Goal: Complete application form: Complete application form

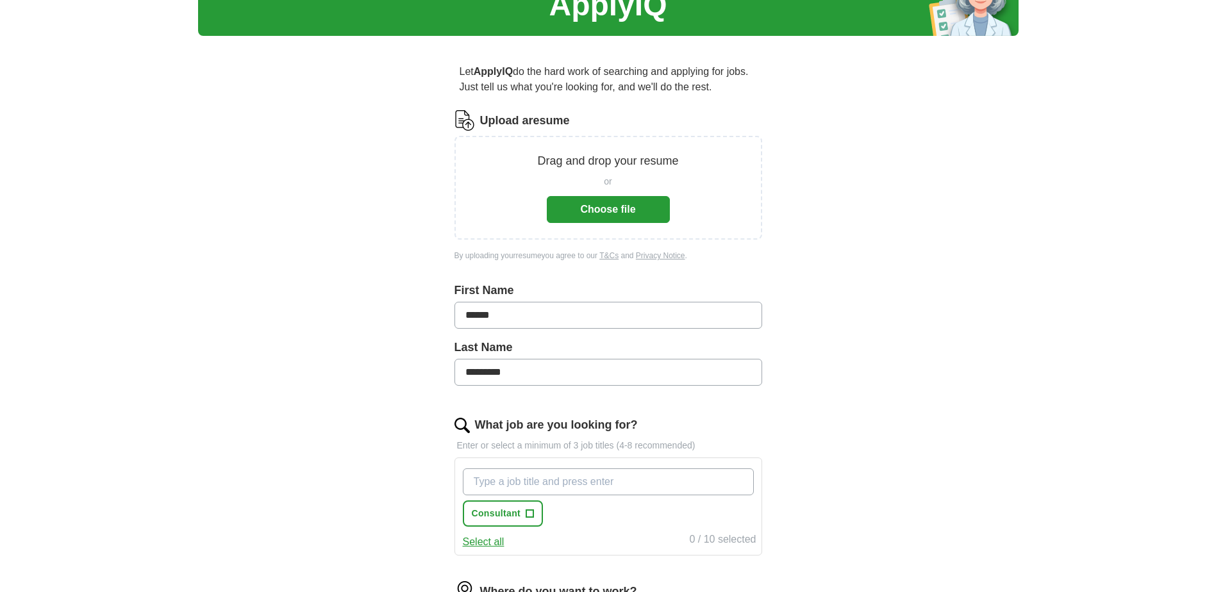
scroll to position [64, 0]
click at [639, 208] on button "Choose file" at bounding box center [608, 210] width 123 height 27
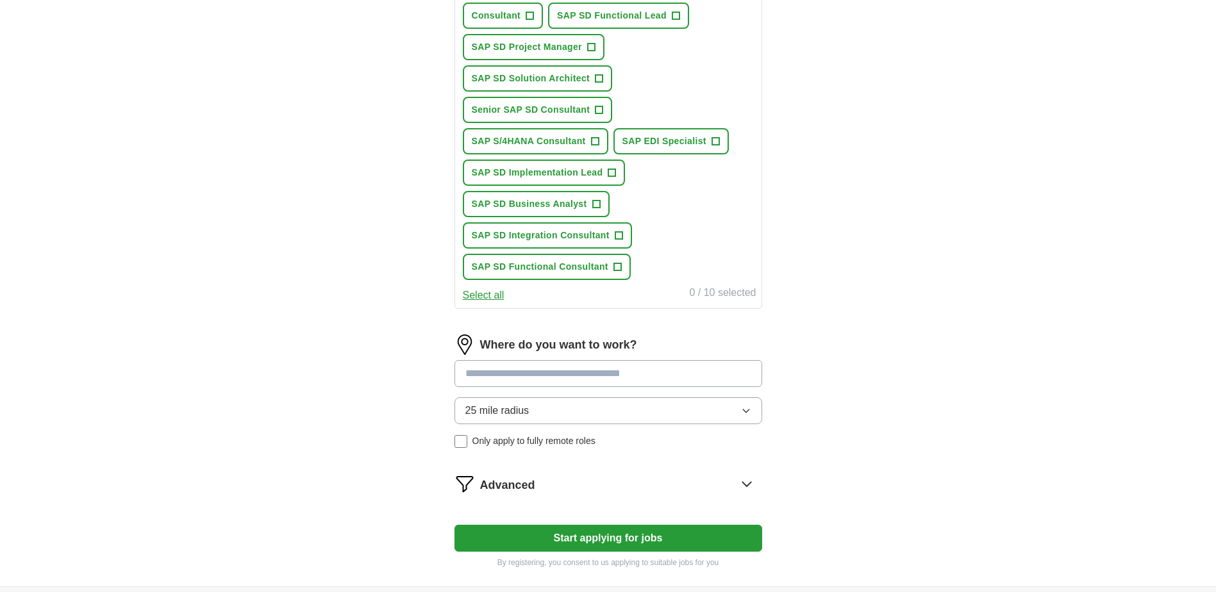
scroll to position [513, 0]
click at [752, 411] on button "25 mile radius" at bounding box center [608, 410] width 308 height 27
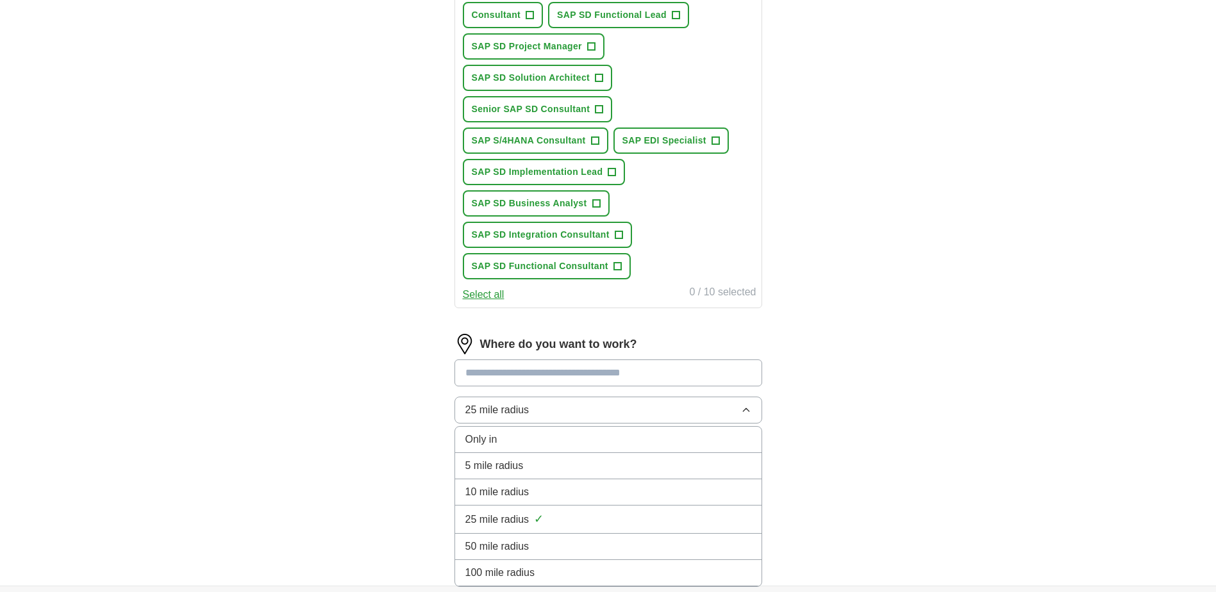
click at [752, 411] on button "25 mile radius" at bounding box center [608, 410] width 308 height 27
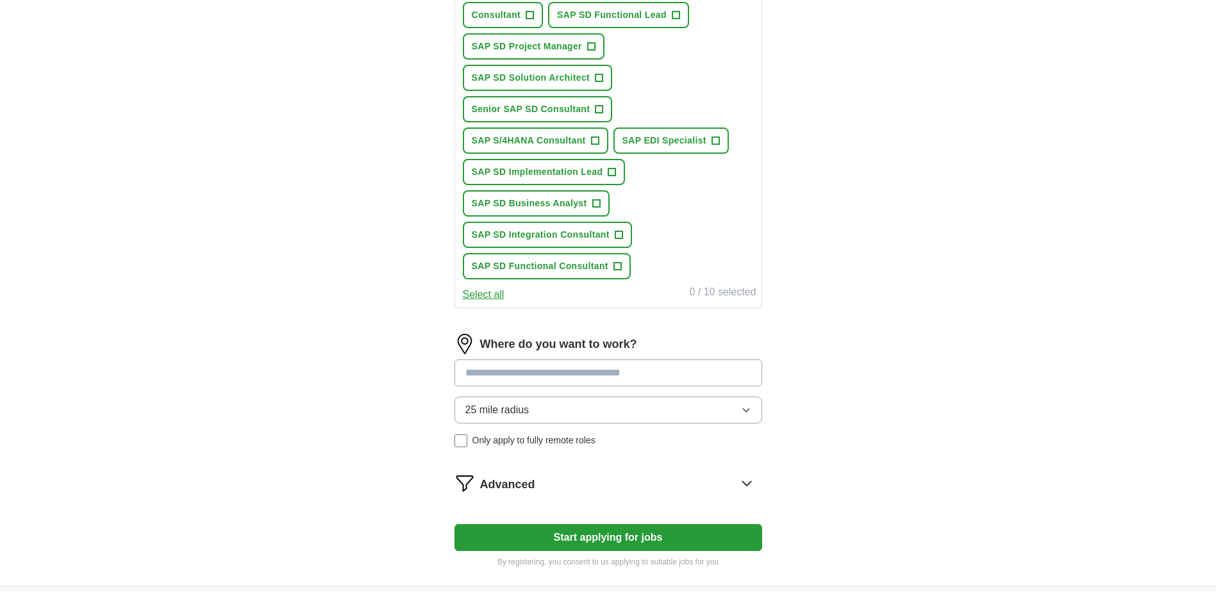
click at [752, 411] on button "25 mile radius" at bounding box center [608, 410] width 308 height 27
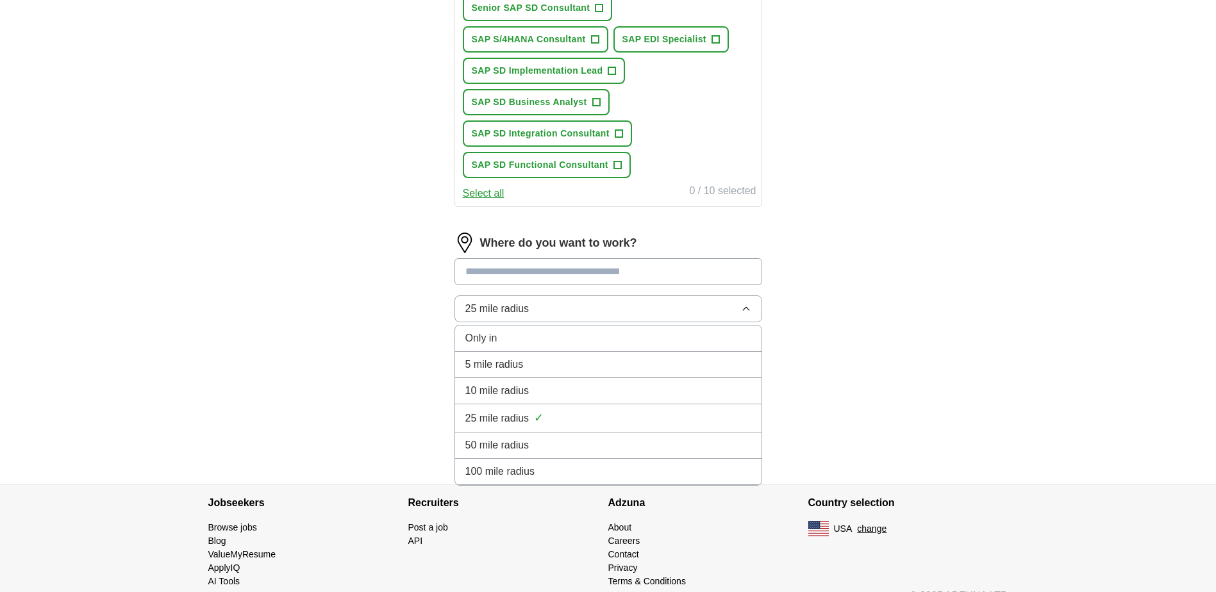
scroll to position [636, 0]
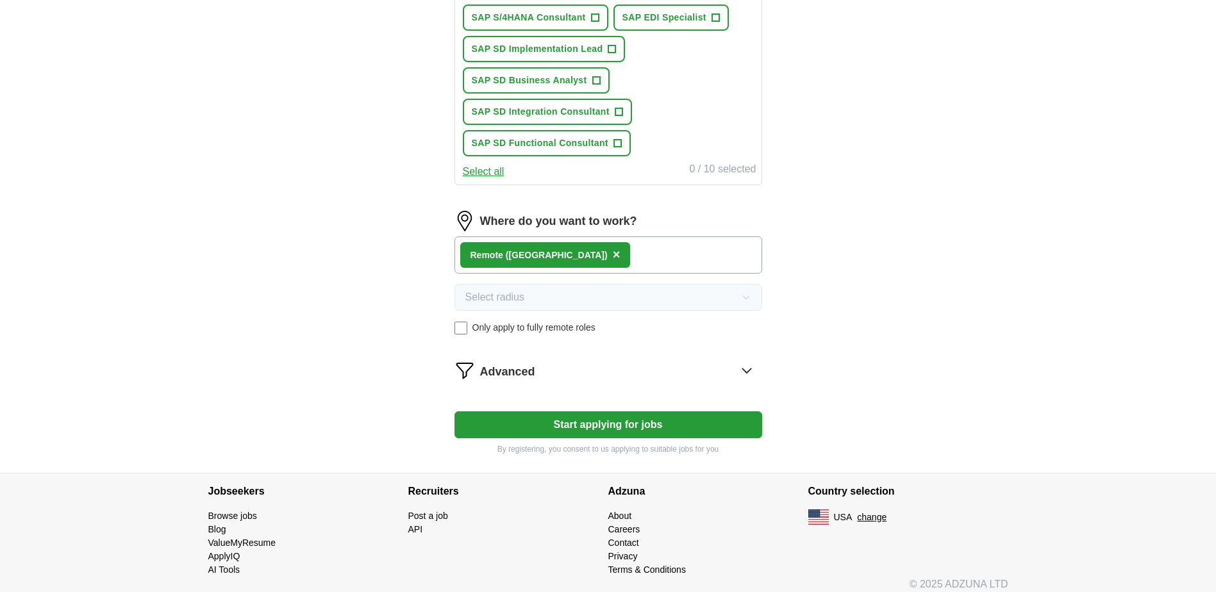
click at [613, 422] on button "Start applying for jobs" at bounding box center [608, 425] width 308 height 27
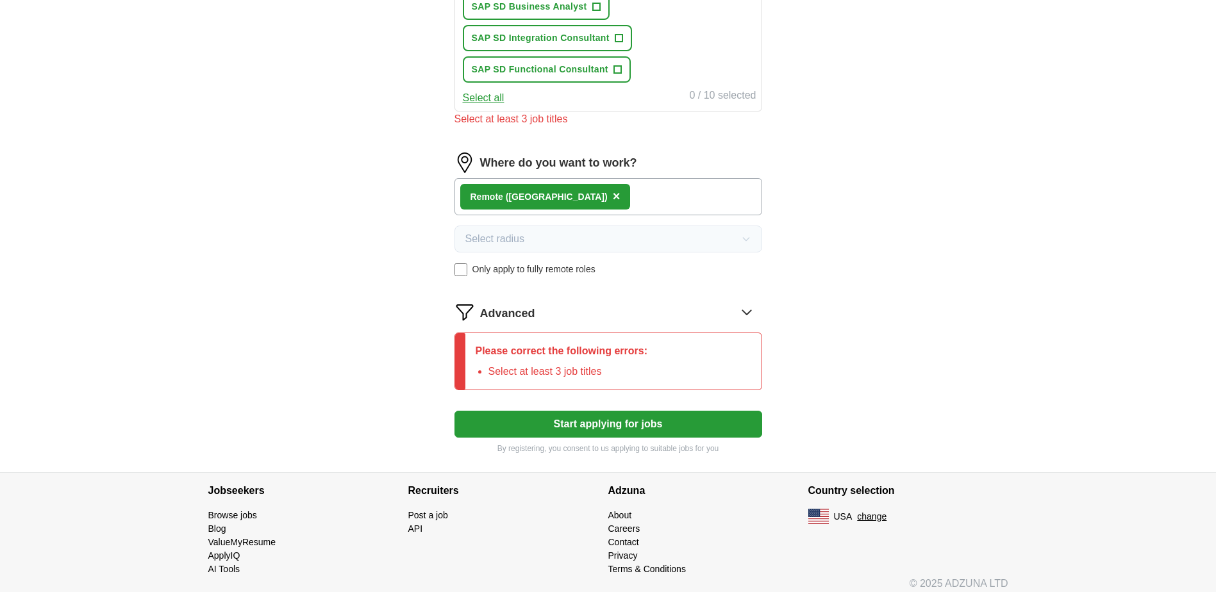
scroll to position [719, 0]
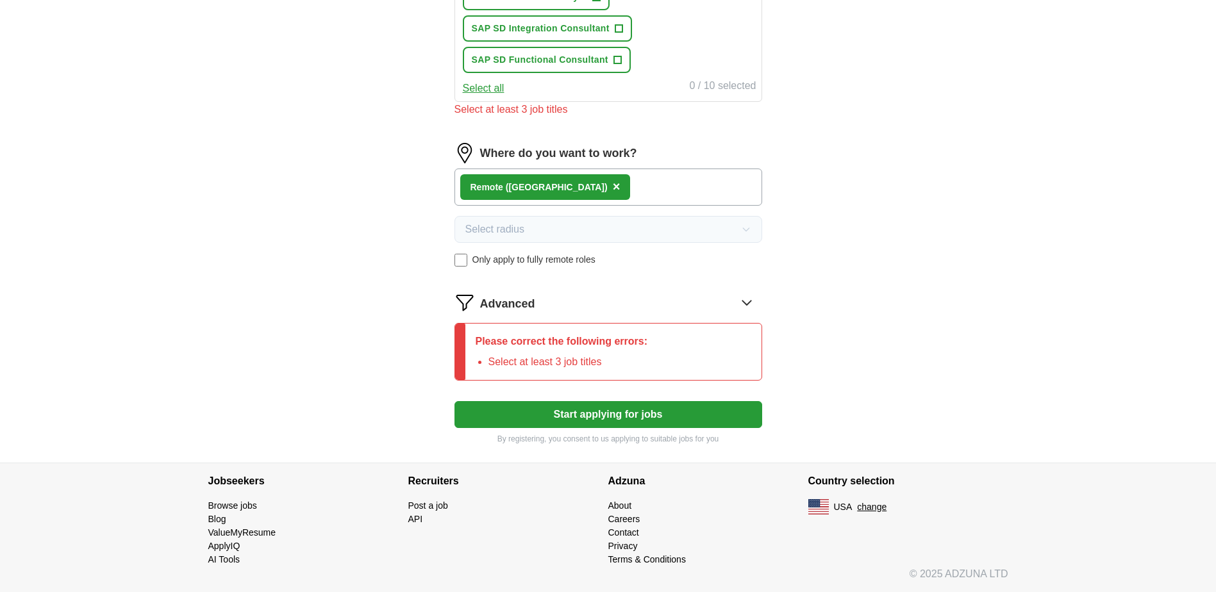
click at [748, 299] on icon at bounding box center [747, 302] width 21 height 21
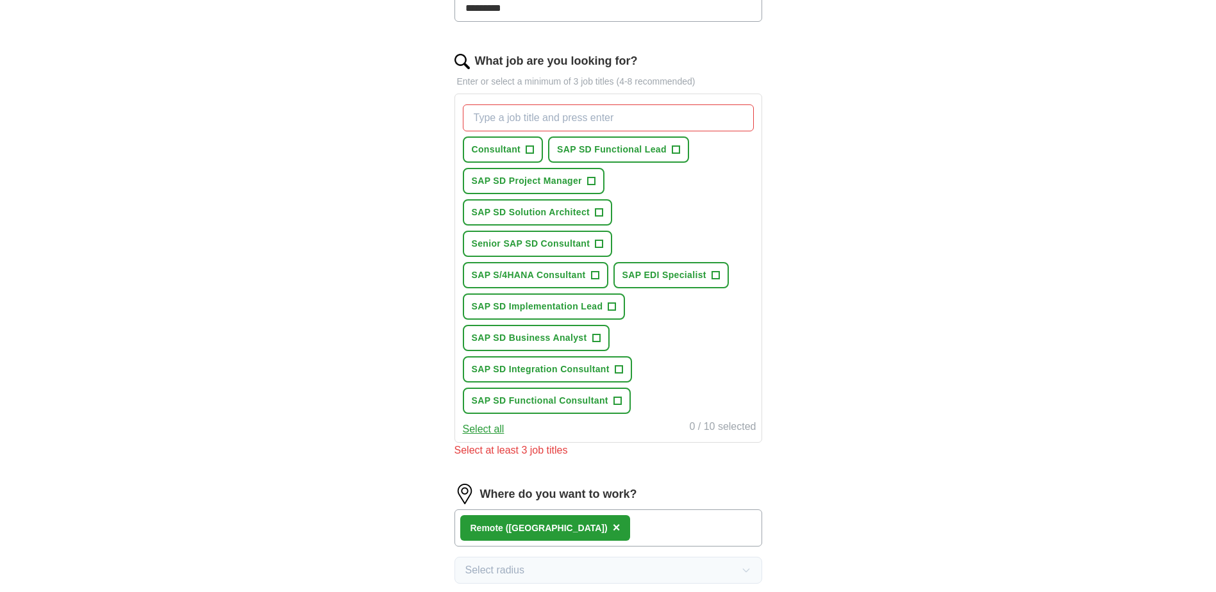
scroll to position [399, 0]
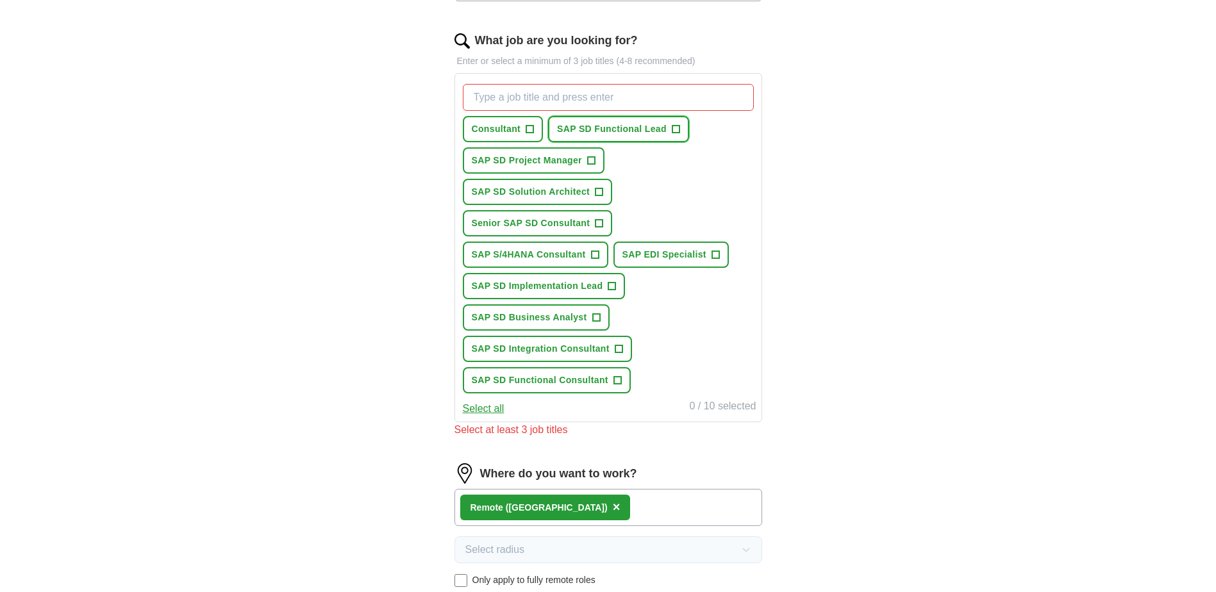
click at [588, 125] on span "SAP SD Functional Lead" at bounding box center [612, 128] width 110 height 13
click at [515, 130] on span "Consultant" at bounding box center [496, 128] width 49 height 13
click at [508, 187] on span "SAP SD Solution Architect" at bounding box center [531, 191] width 119 height 13
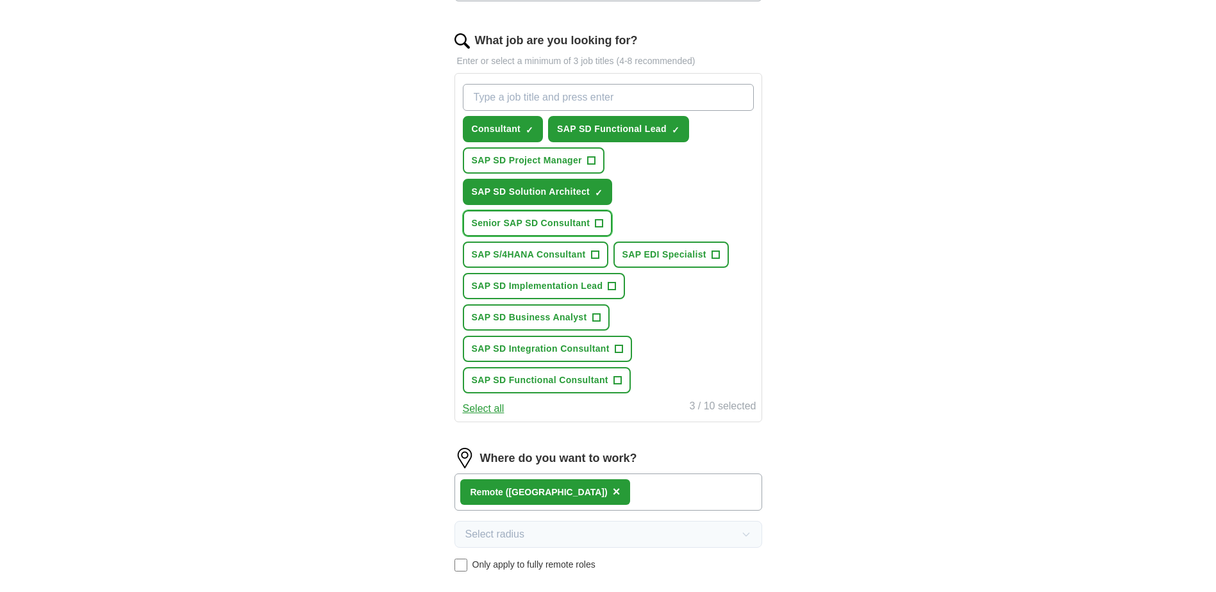
click at [524, 226] on span "Senior SAP SD Consultant" at bounding box center [531, 223] width 119 height 13
click at [563, 259] on span "SAP S/4HANA Consultant" at bounding box center [529, 254] width 114 height 13
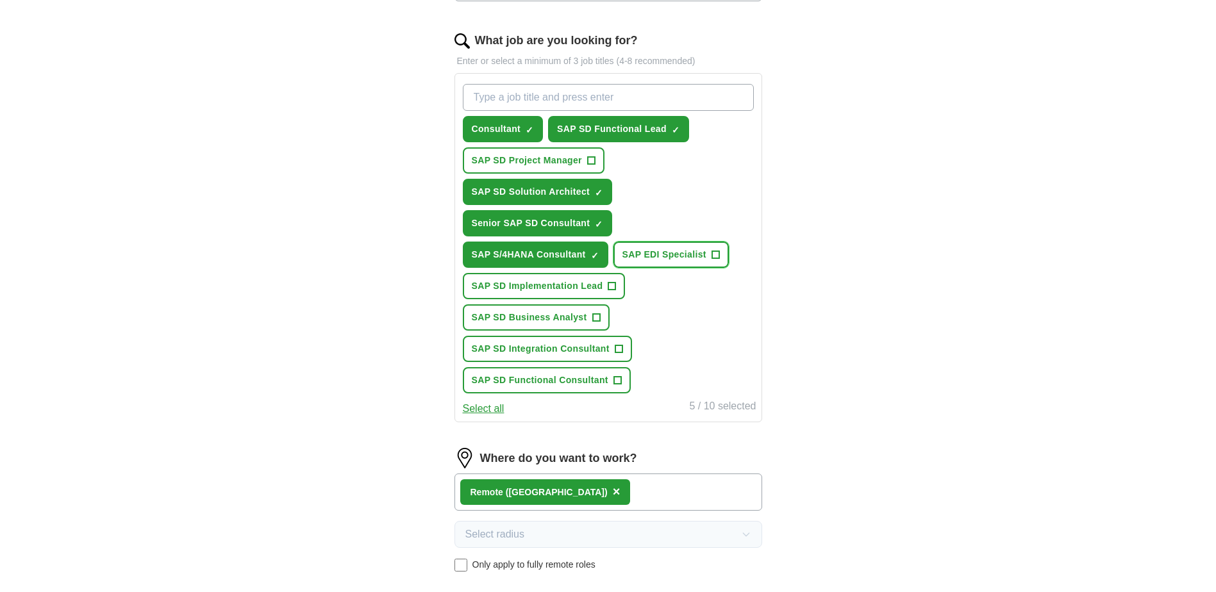
click at [678, 263] on button "SAP EDI Specialist +" at bounding box center [670, 255] width 115 height 26
click at [583, 284] on span "SAP SD Implementation Lead" at bounding box center [537, 285] width 131 height 13
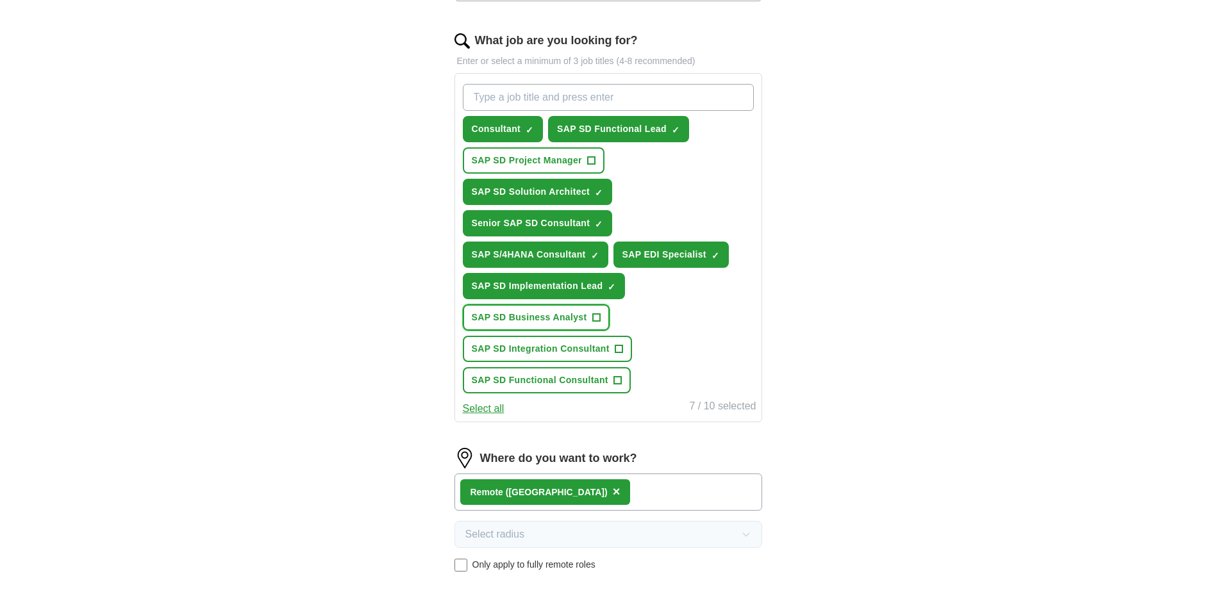
click at [563, 318] on span "SAP SD Business Analyst" at bounding box center [529, 317] width 115 height 13
click at [556, 348] on span "SAP SD Integration Consultant" at bounding box center [541, 348] width 138 height 13
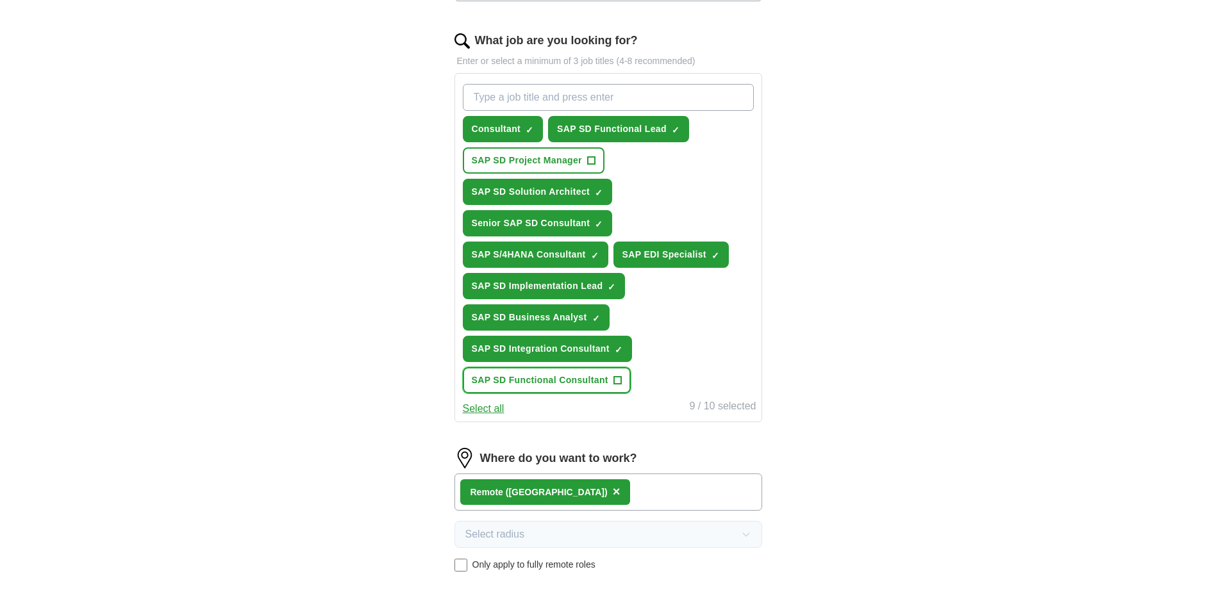
click at [554, 380] on span "SAP SD Functional Consultant" at bounding box center [540, 380] width 137 height 13
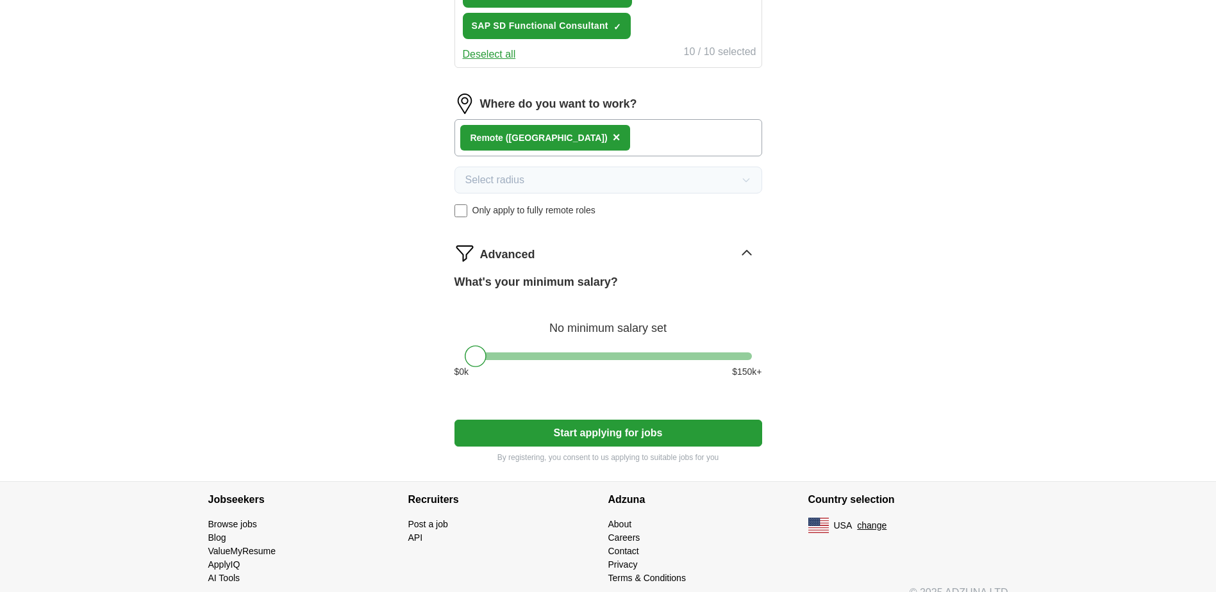
scroll to position [772, 0]
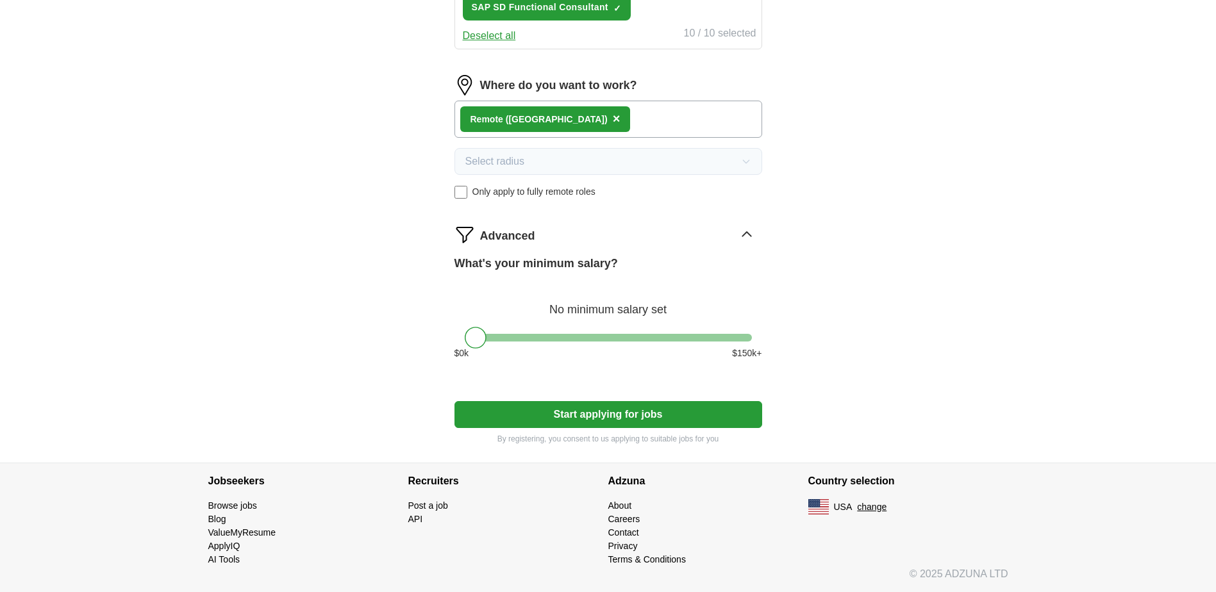
click at [636, 408] on button "Start applying for jobs" at bounding box center [608, 414] width 308 height 27
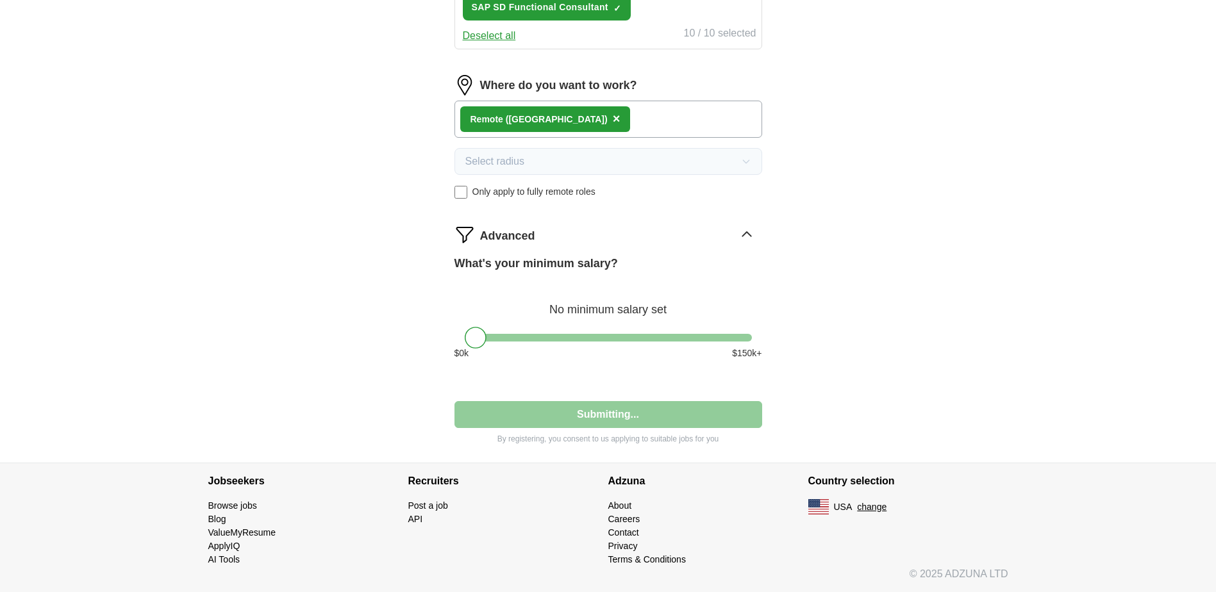
select select "**"
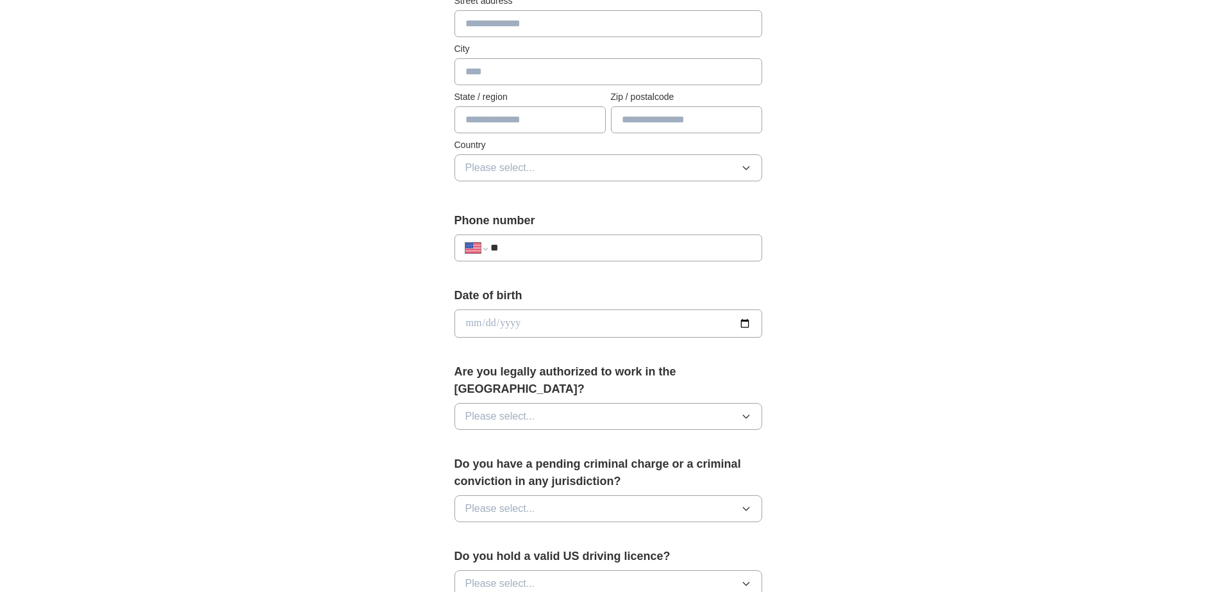
scroll to position [321, 0]
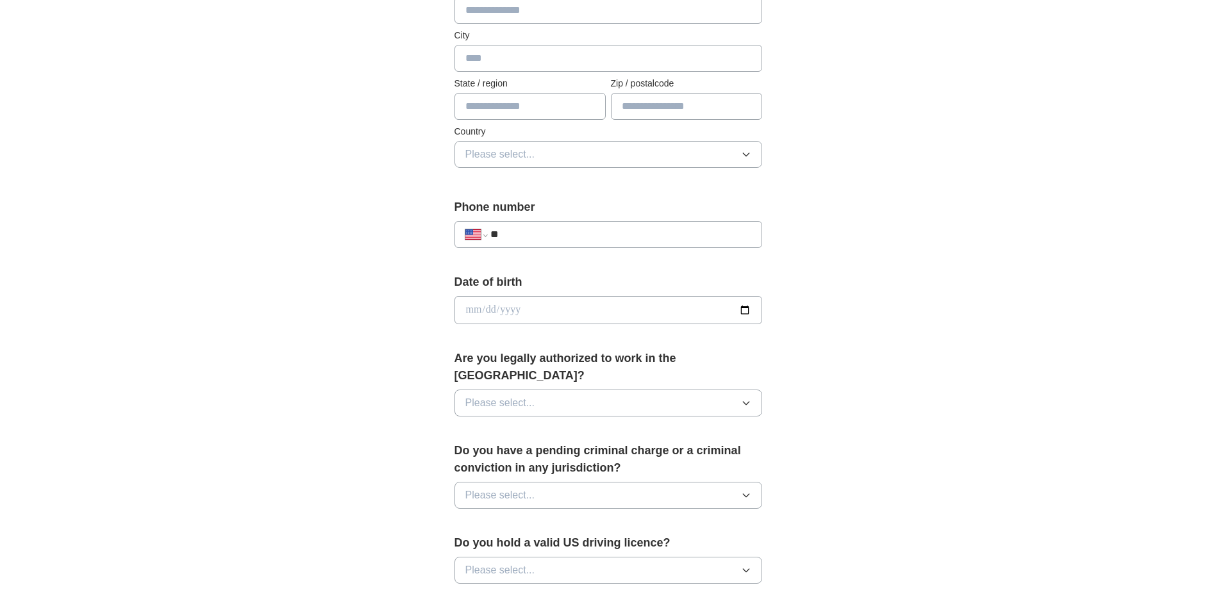
click at [572, 231] on input "**" at bounding box center [620, 234] width 260 height 15
type input "**********"
click at [903, 271] on div "**********" at bounding box center [608, 302] width 820 height 1167
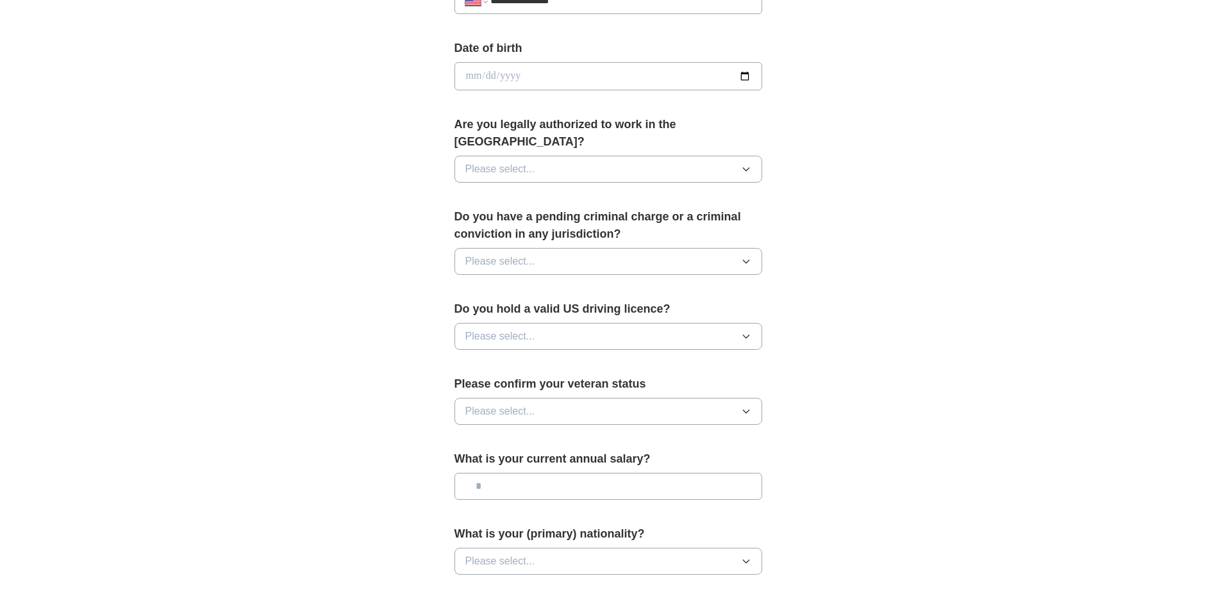
scroll to position [577, 0]
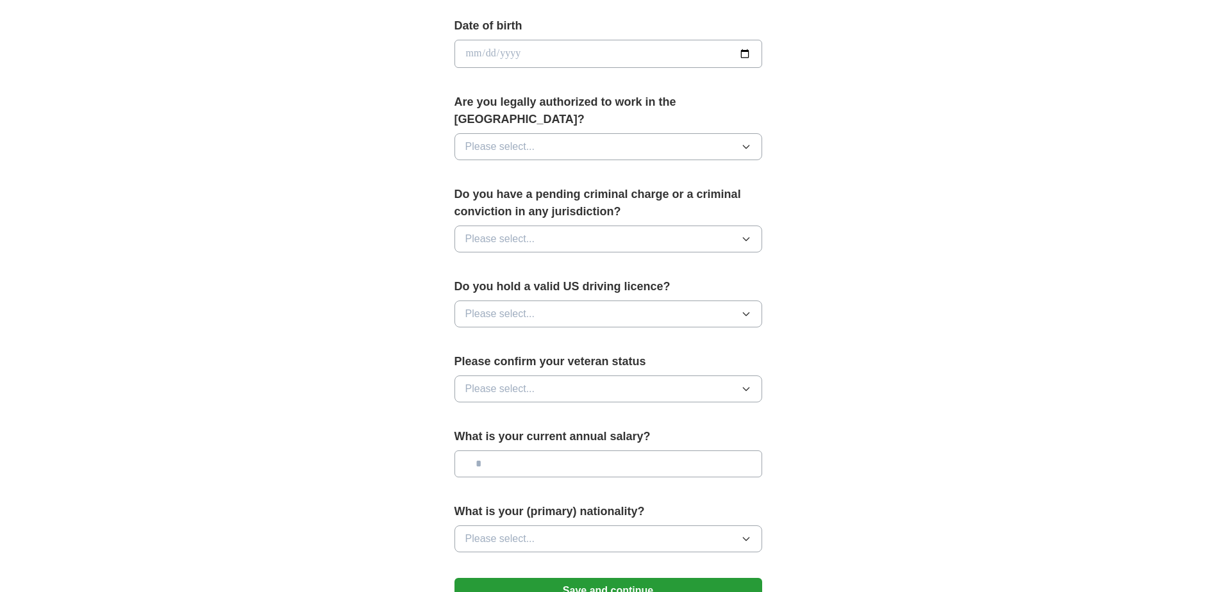
click at [754, 304] on button "Please select..." at bounding box center [608, 314] width 308 height 27
click at [749, 309] on icon "button" at bounding box center [746, 314] width 10 height 10
click at [700, 336] on div "Yes" at bounding box center [608, 343] width 286 height 15
click at [638, 376] on button "Please select..." at bounding box center [608, 389] width 308 height 27
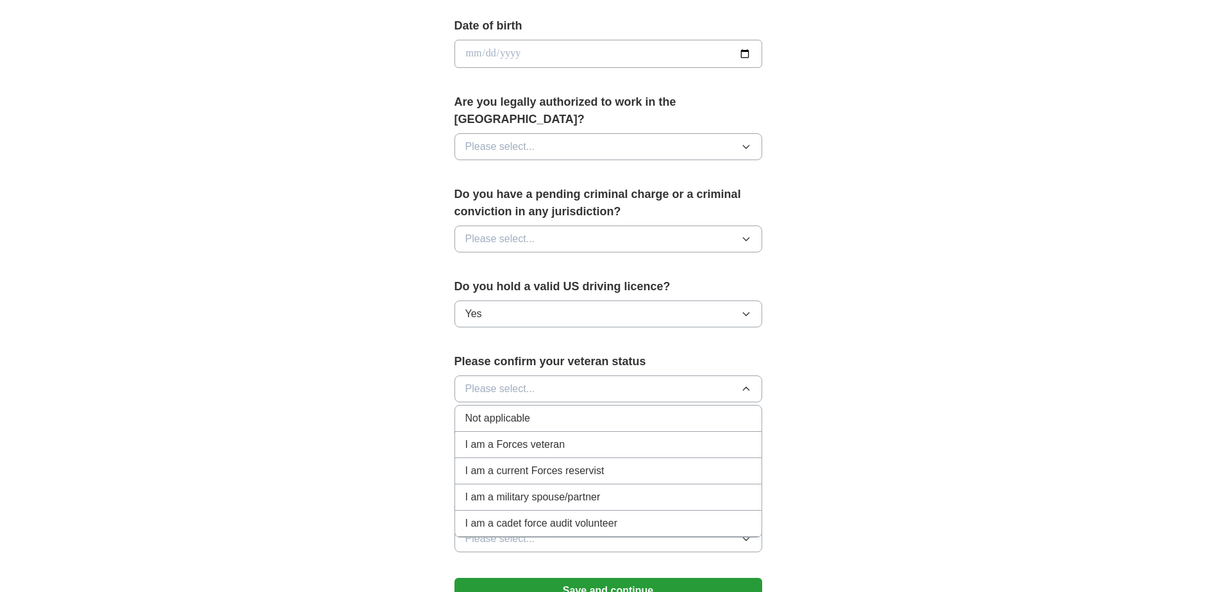
click at [527, 411] on span "Not applicable" at bounding box center [497, 418] width 65 height 15
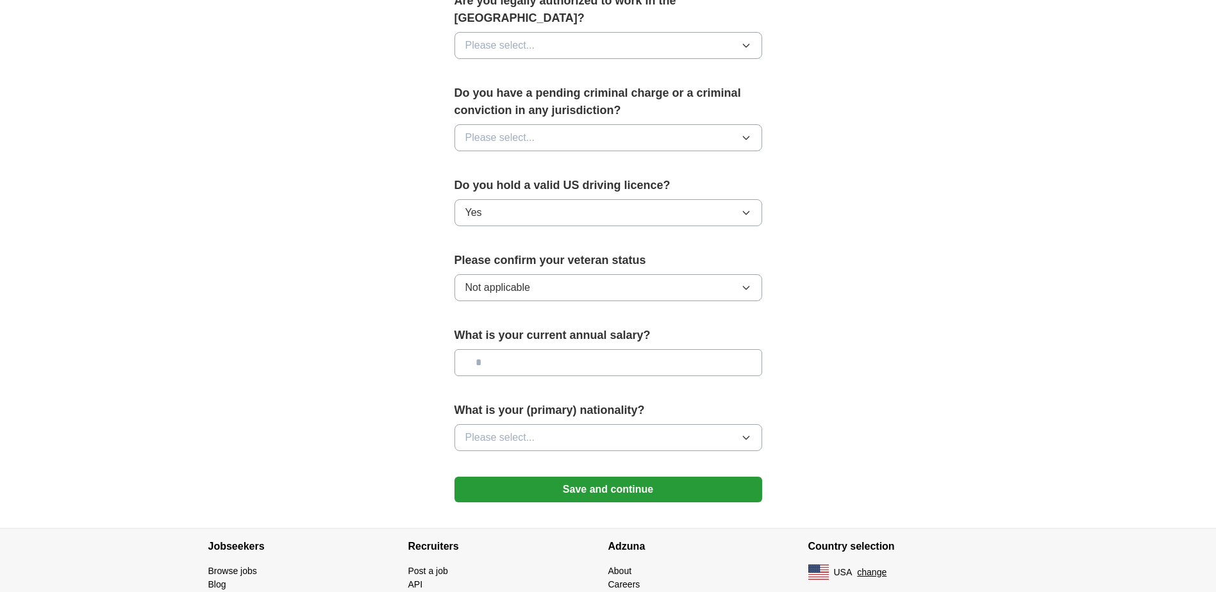
scroll to position [705, 0]
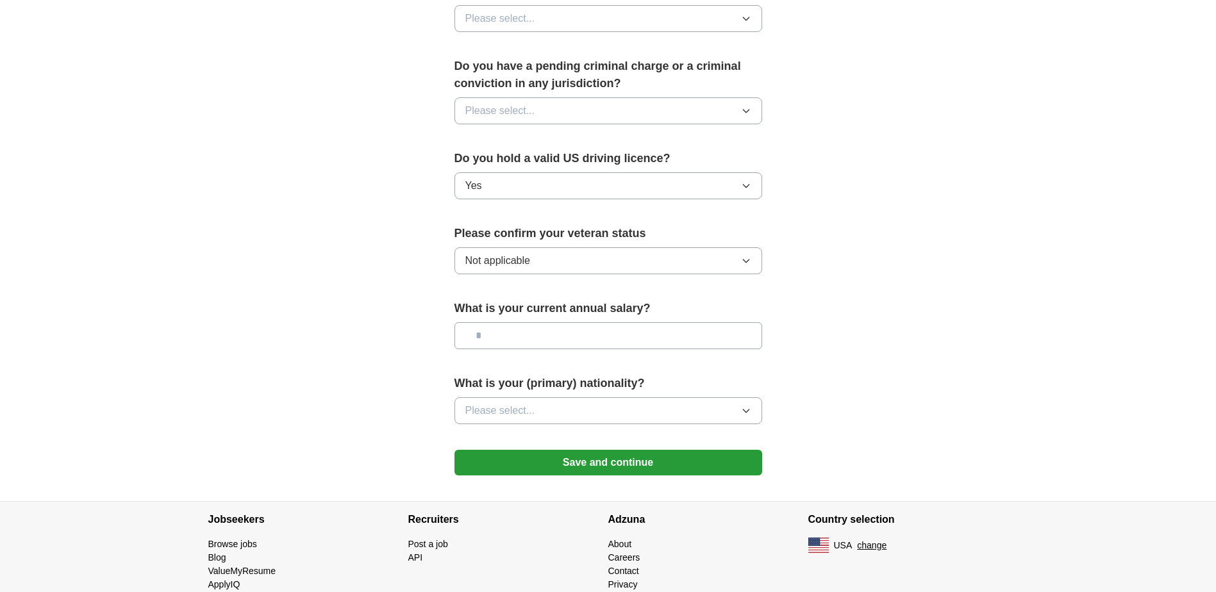
click at [744, 406] on icon "button" at bounding box center [746, 411] width 10 height 10
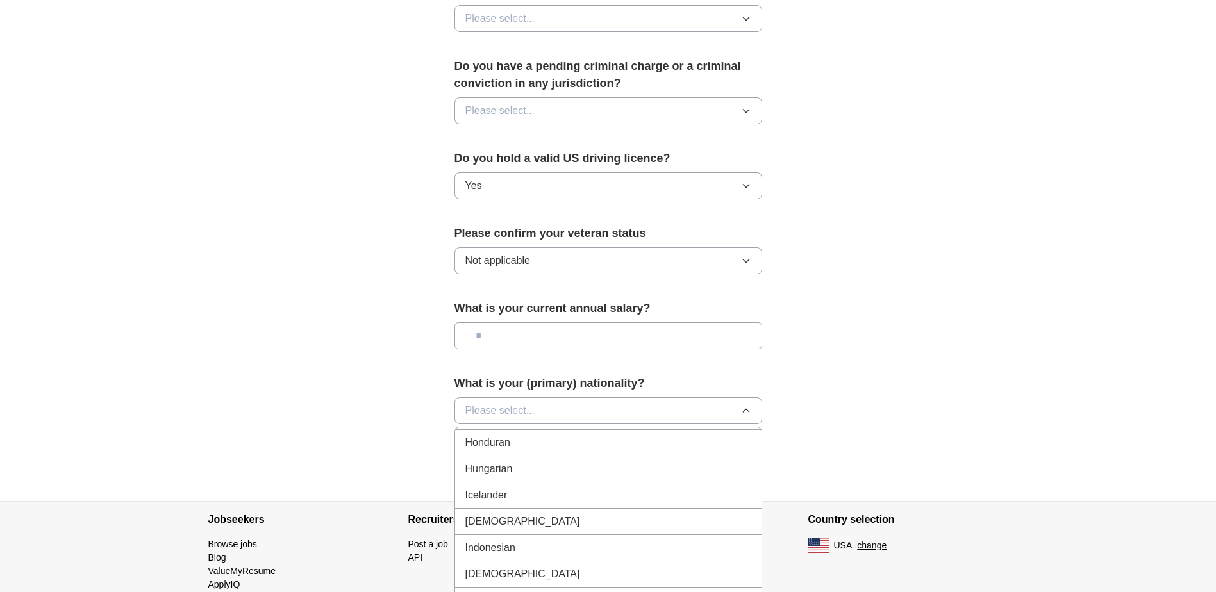
scroll to position [2051, 0]
click at [490, 484] on span "[DEMOGRAPHIC_DATA]" at bounding box center [522, 491] width 115 height 15
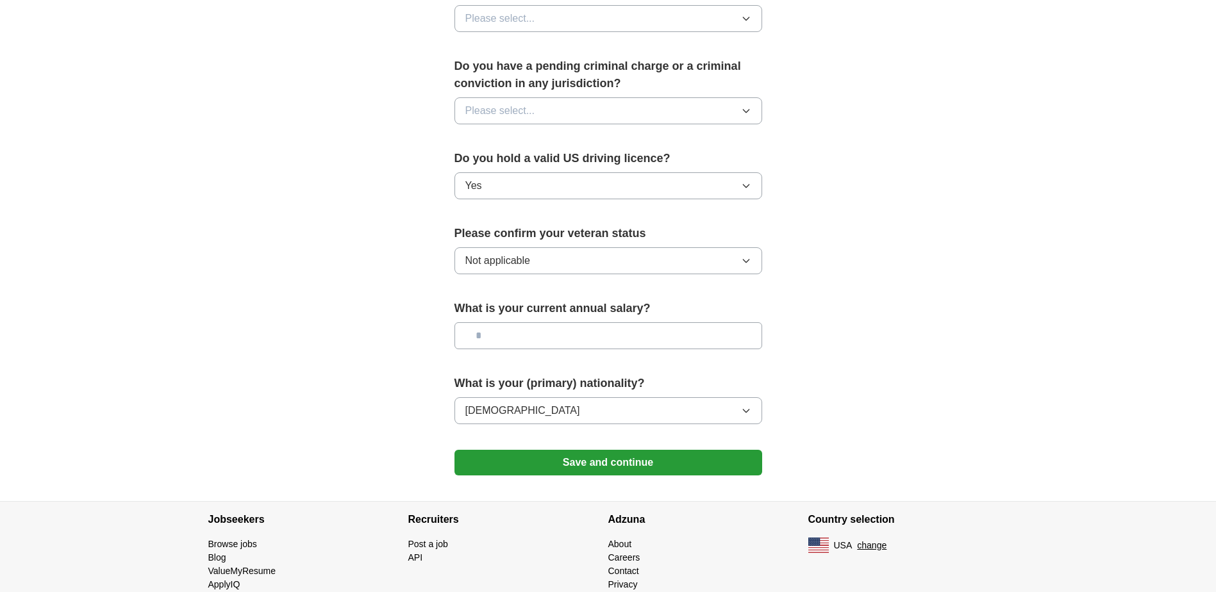
click at [596, 450] on button "Save and continue" at bounding box center [608, 463] width 308 height 26
